Goal: Go to known website: Go to known website

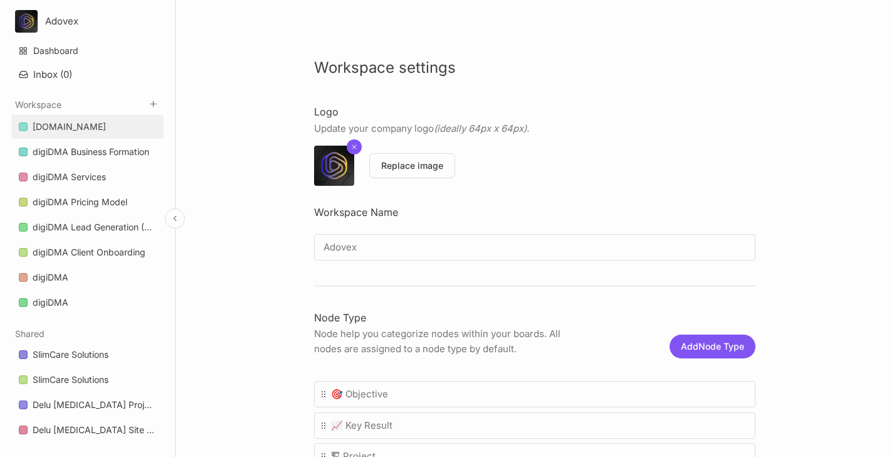
click at [97, 131] on div "[DOMAIN_NAME]" at bounding box center [69, 126] width 73 height 15
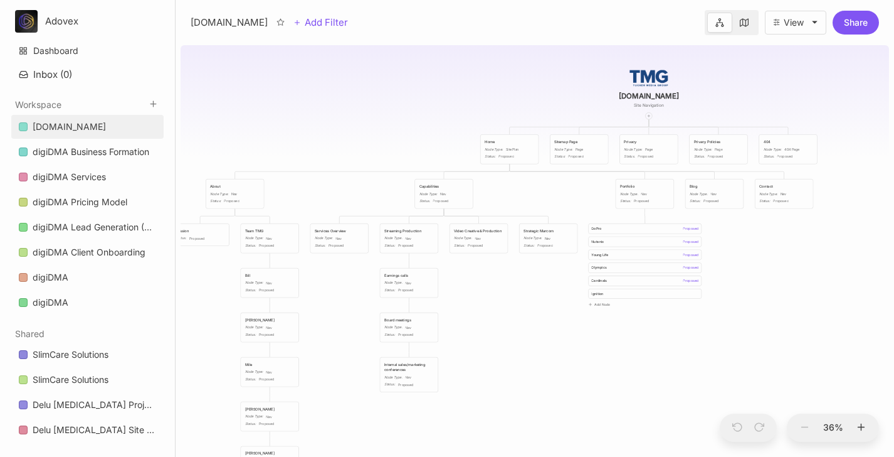
drag, startPoint x: 312, startPoint y: 162, endPoint x: 523, endPoint y: 73, distance: 228.2
click at [523, 73] on div "[DOMAIN_NAME] Site Navigation Home Node Type : SitePlan Status : Proposed Sitem…" at bounding box center [535, 248] width 709 height 417
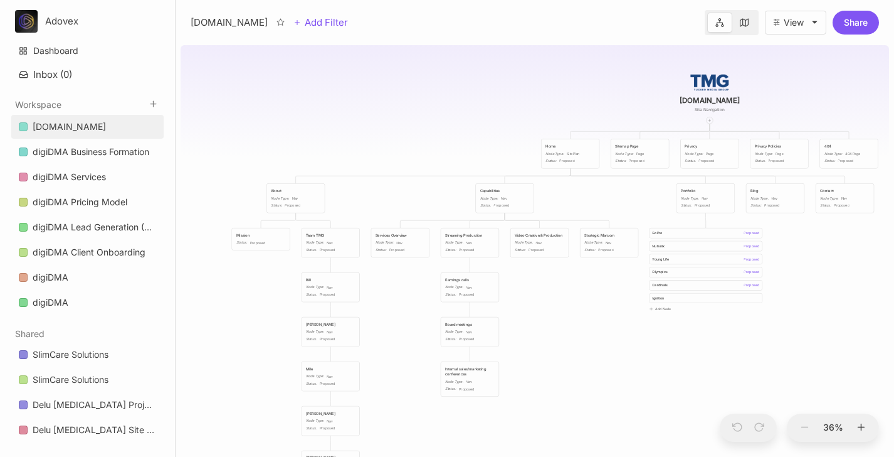
drag, startPoint x: 298, startPoint y: 119, endPoint x: 352, endPoint y: 125, distance: 54.3
click at [351, 125] on div "[DOMAIN_NAME] Site Navigation Home Node Type : SitePlan Status : Proposed Sitem…" at bounding box center [535, 248] width 709 height 417
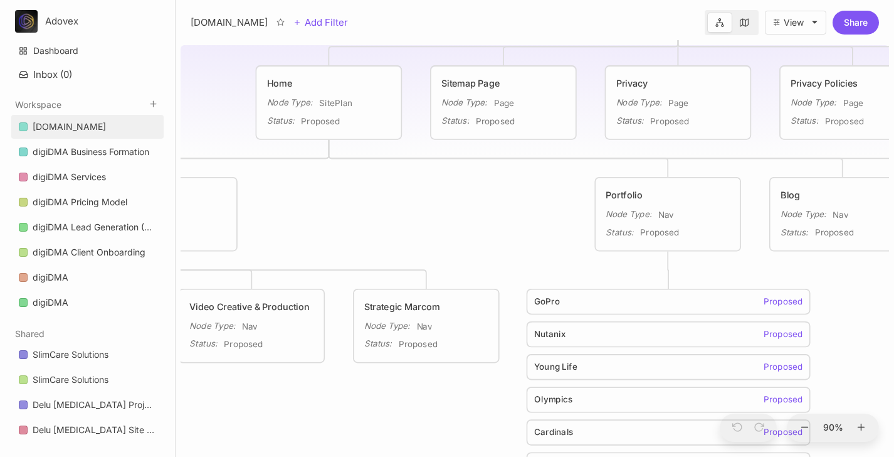
drag, startPoint x: 631, startPoint y: 155, endPoint x: 417, endPoint y: 110, distance: 218.5
click at [417, 110] on div "[DOMAIN_NAME] Site Navigation Home Node Type : SitePlan Status : Proposed Sitem…" at bounding box center [535, 248] width 709 height 417
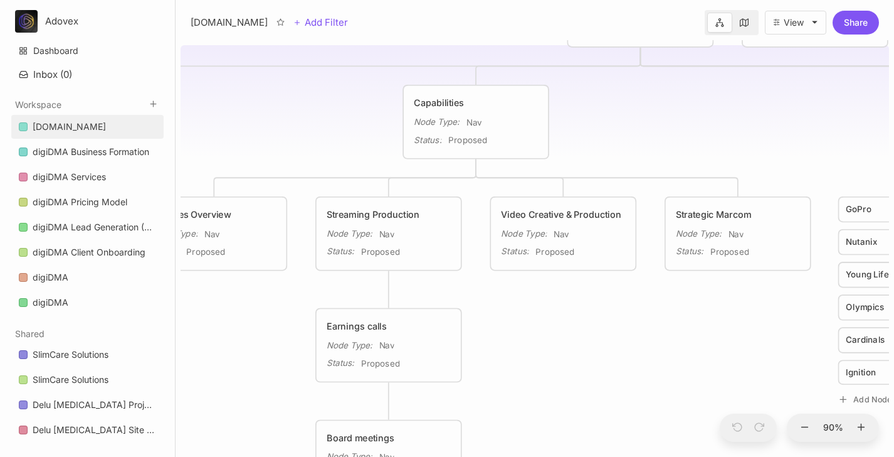
drag, startPoint x: 370, startPoint y: 198, endPoint x: 682, endPoint y: 103, distance: 326.4
click at [682, 103] on div "[DOMAIN_NAME] Site Navigation Home Node Type : SitePlan Status : Proposed Sitem…" at bounding box center [535, 248] width 709 height 417
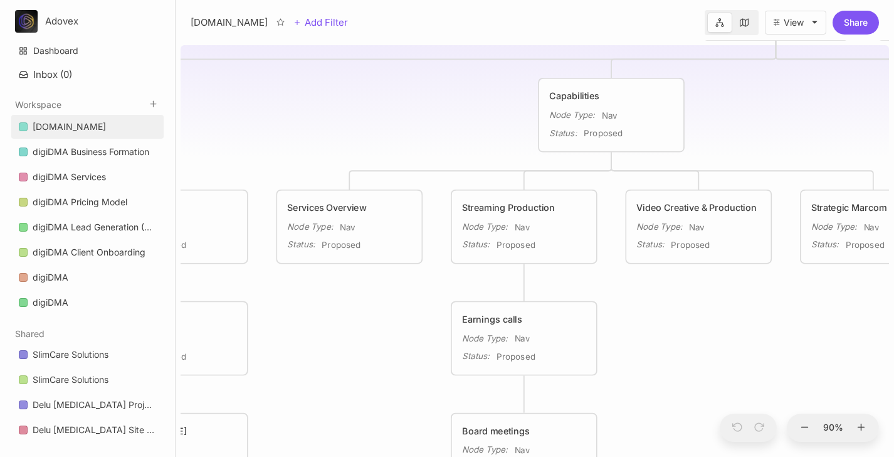
drag, startPoint x: 303, startPoint y: 114, endPoint x: 438, endPoint y: 110, distance: 134.9
click at [438, 110] on div "[DOMAIN_NAME] Site Navigation Home Node Type : SitePlan Status : Proposed Sitem…" at bounding box center [535, 248] width 709 height 417
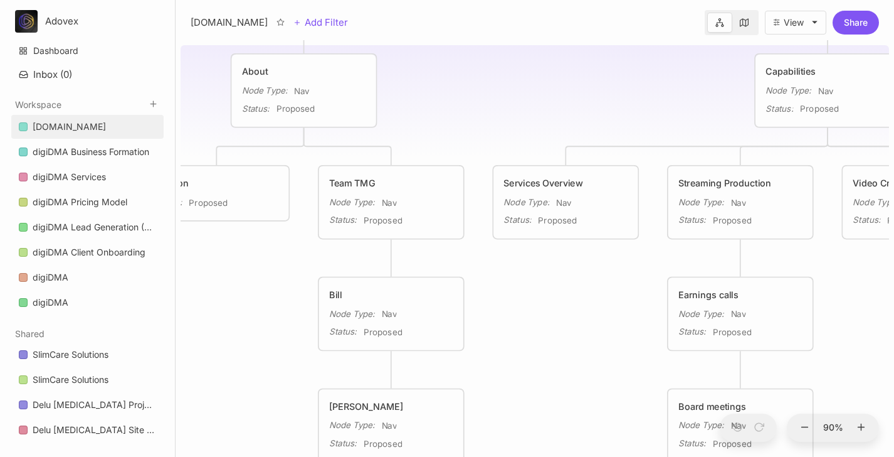
drag, startPoint x: 361, startPoint y: 118, endPoint x: 578, endPoint y: 93, distance: 217.8
click at [578, 93] on div "[DOMAIN_NAME] Site Navigation Home Node Type : SitePlan Status : Proposed Sitem…" at bounding box center [535, 248] width 709 height 417
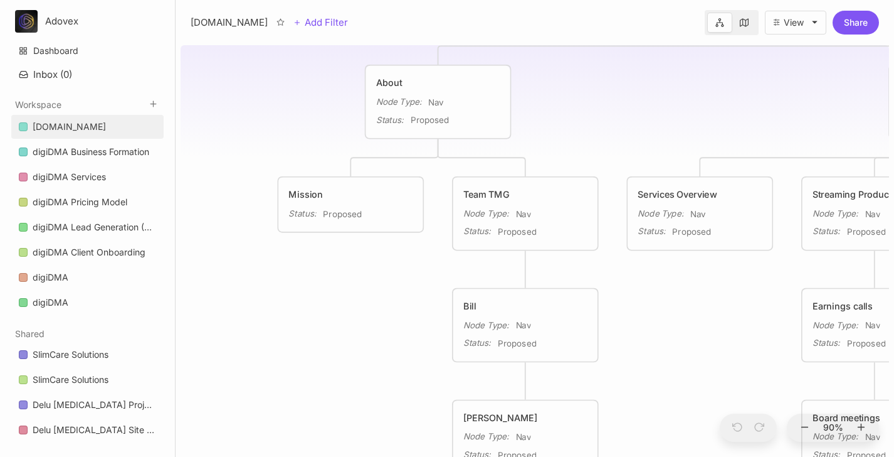
drag, startPoint x: 486, startPoint y: 95, endPoint x: 620, endPoint y: 107, distance: 134.8
click at [620, 107] on div "[DOMAIN_NAME] Site Navigation Home Node Type : SitePlan Status : Proposed Sitem…" at bounding box center [535, 248] width 709 height 417
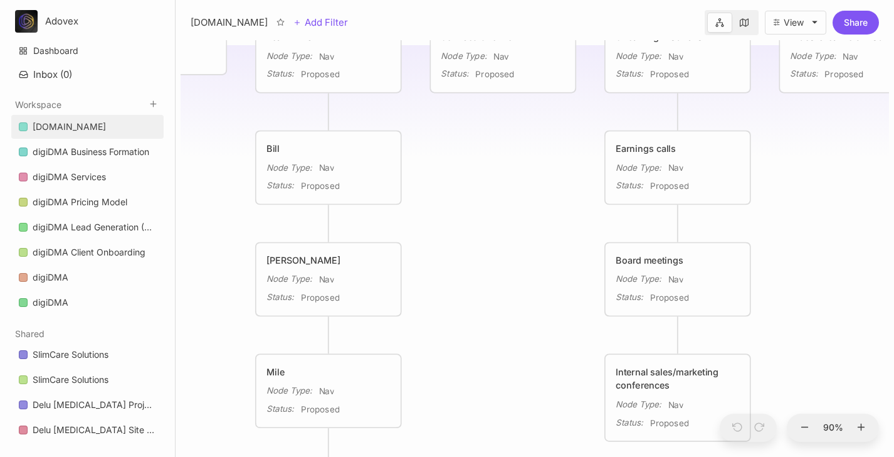
drag, startPoint x: 663, startPoint y: 272, endPoint x: 466, endPoint y: 113, distance: 252.9
click at [466, 113] on div "[DOMAIN_NAME] Site Navigation Home Node Type : SitePlan Status : Proposed Sitem…" at bounding box center [535, 248] width 709 height 417
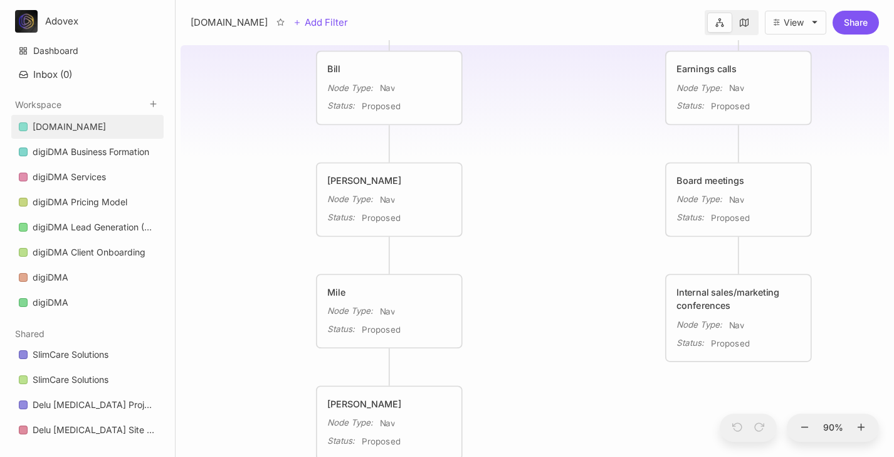
drag, startPoint x: 415, startPoint y: 241, endPoint x: 475, endPoint y: 162, distance: 99.7
click at [475, 162] on div "[DOMAIN_NAME] Site Navigation Home Node Type : SitePlan Status : Proposed Sitem…" at bounding box center [535, 248] width 709 height 417
